Goal: Download file/media

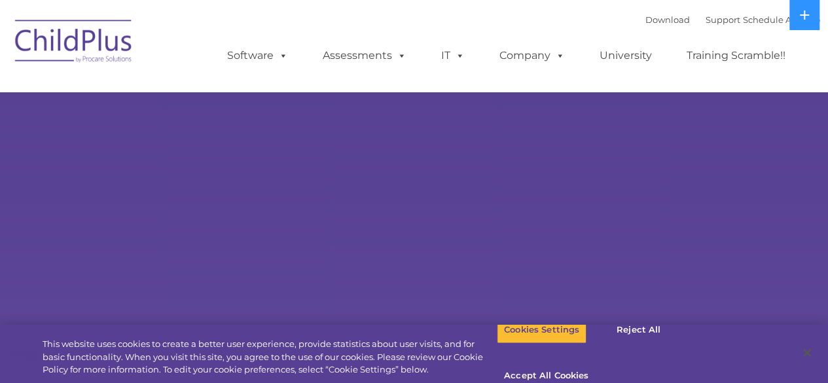
select select "MEDIUM"
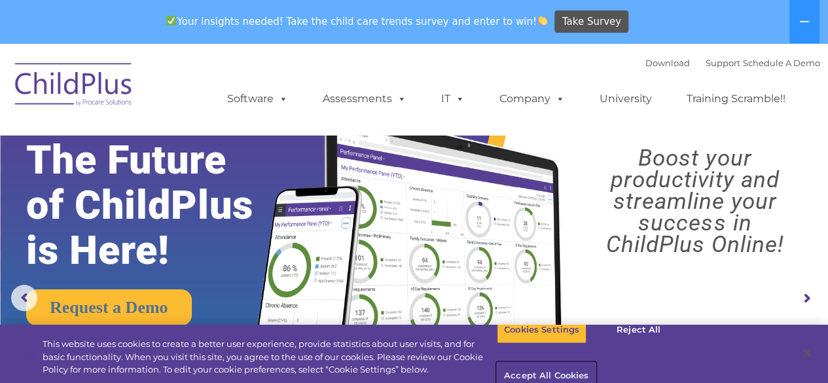
click at [595, 362] on button "Accept All Cookies" at bounding box center [546, 375] width 99 height 27
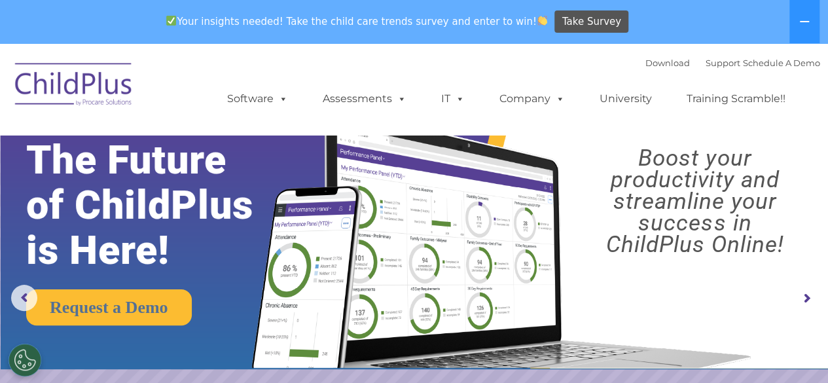
click at [595, 362] on button "Accept All Cookies" at bounding box center [546, 375] width 99 height 27
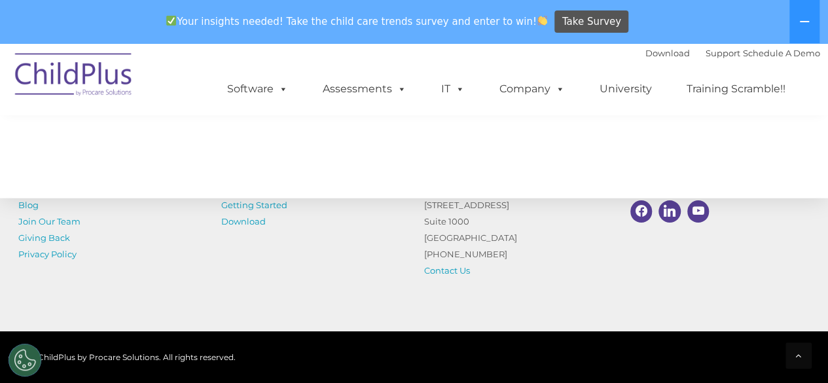
scroll to position [1605, 0]
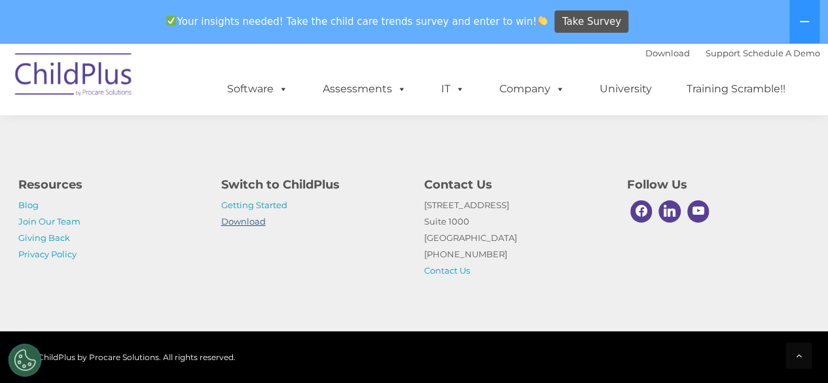
click at [234, 219] on link "Download" at bounding box center [243, 221] width 44 height 10
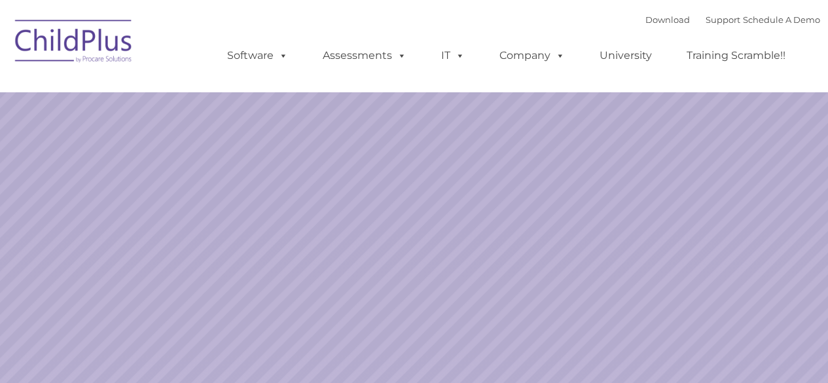
select select "MEDIUM"
